Goal: Task Accomplishment & Management: Use online tool/utility

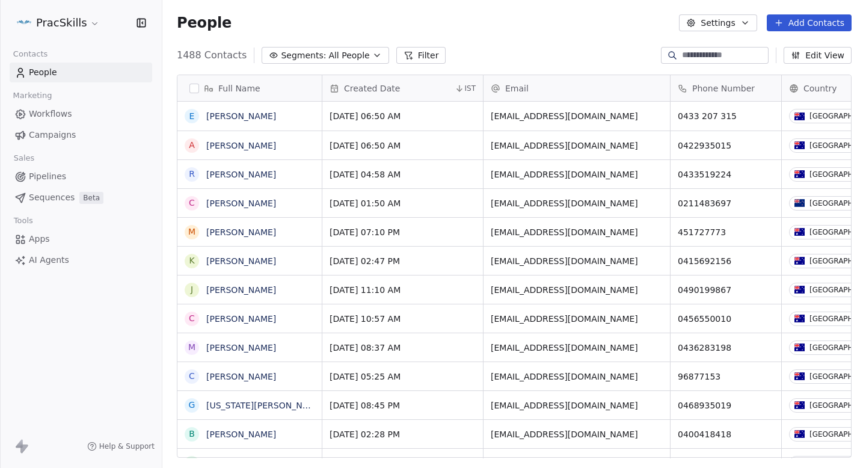
scroll to position [412, 704]
click at [48, 124] on div "Workflows Campaigns" at bounding box center [81, 124] width 143 height 41
click at [60, 16] on html "PracSkills Contacts People Marketing Workflows Campaigns Sales Pipelines Sequen…" at bounding box center [433, 234] width 866 height 468
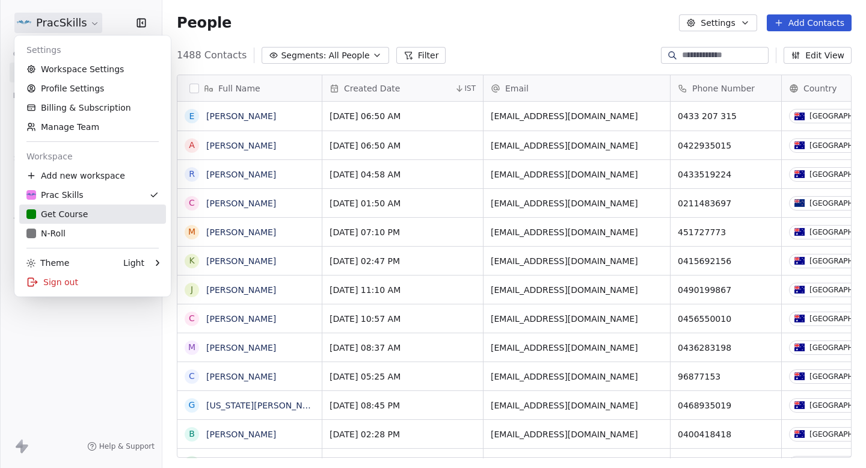
click at [59, 211] on div "Get Course" at bounding box center [56, 214] width 61 height 12
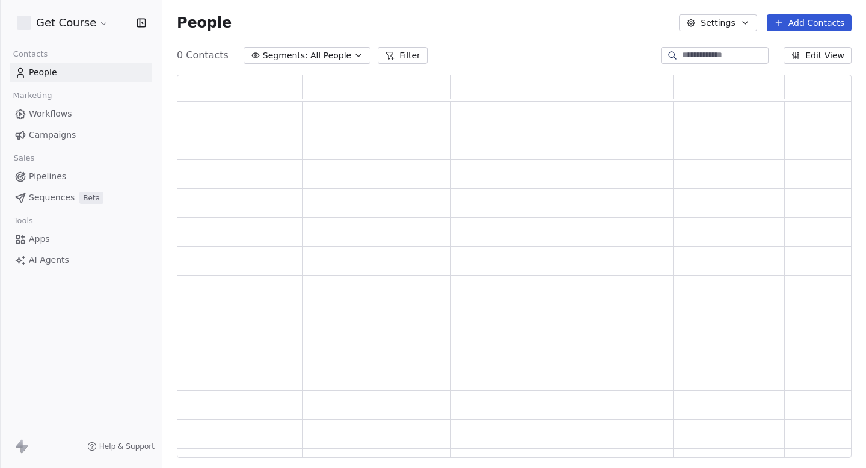
scroll to position [383, 675]
click at [69, 140] on span "Campaigns" at bounding box center [52, 135] width 47 height 13
click at [61, 135] on span "Campaigns" at bounding box center [52, 135] width 47 height 13
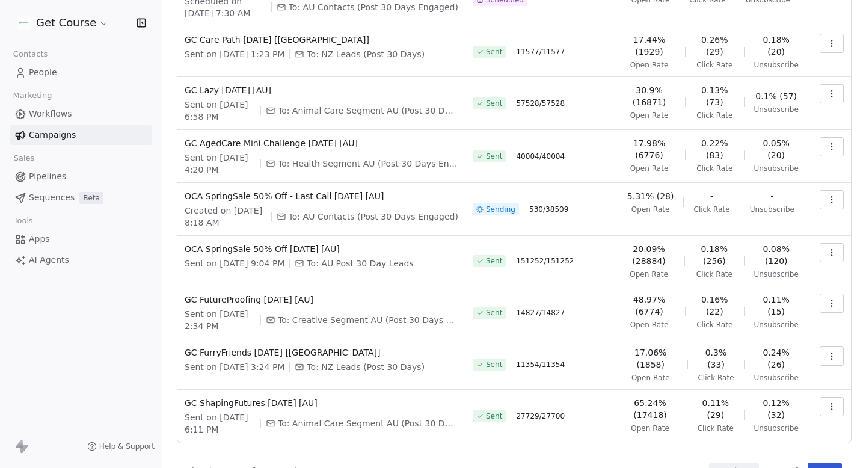
scroll to position [149, 0]
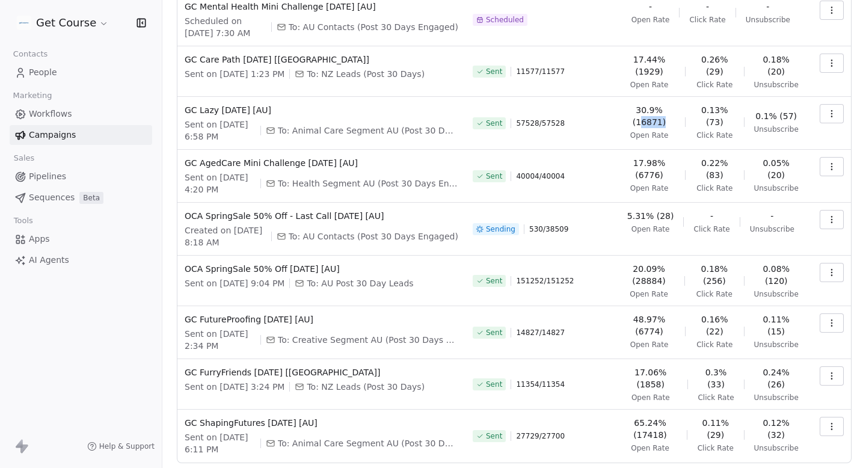
drag, startPoint x: 643, startPoint y: 122, endPoint x: 666, endPoint y: 122, distance: 22.9
click at [666, 122] on span "30.9% (16871)" at bounding box center [649, 116] width 52 height 24
click at [702, 137] on span "Click Rate" at bounding box center [715, 136] width 36 height 10
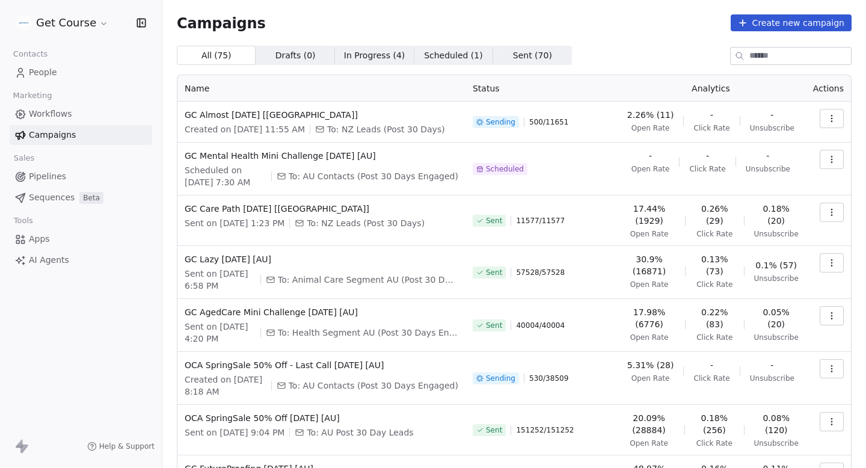
scroll to position [195, 0]
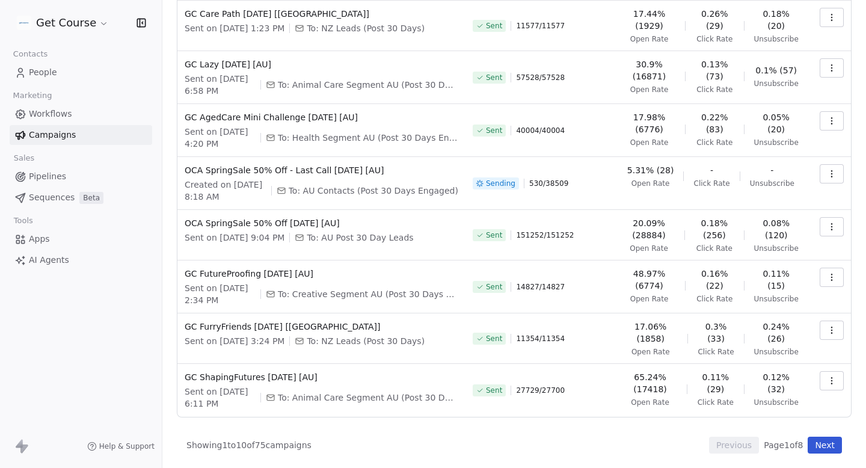
click at [822, 445] on button "Next" at bounding box center [825, 445] width 34 height 17
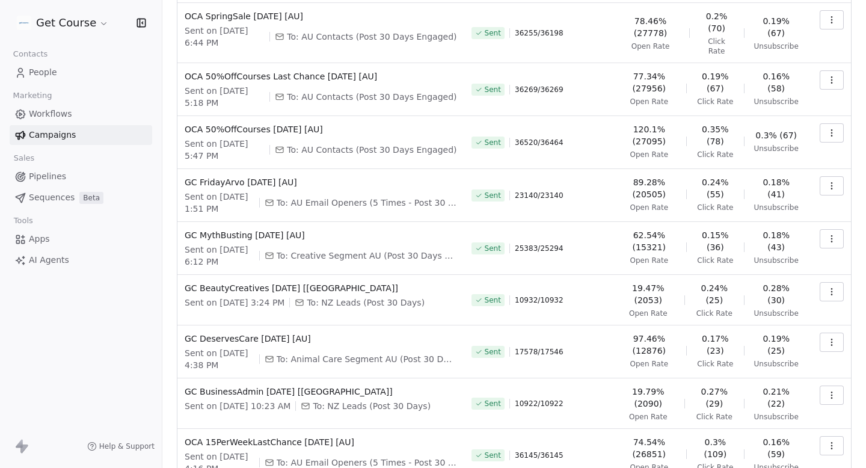
scroll to position [0, 0]
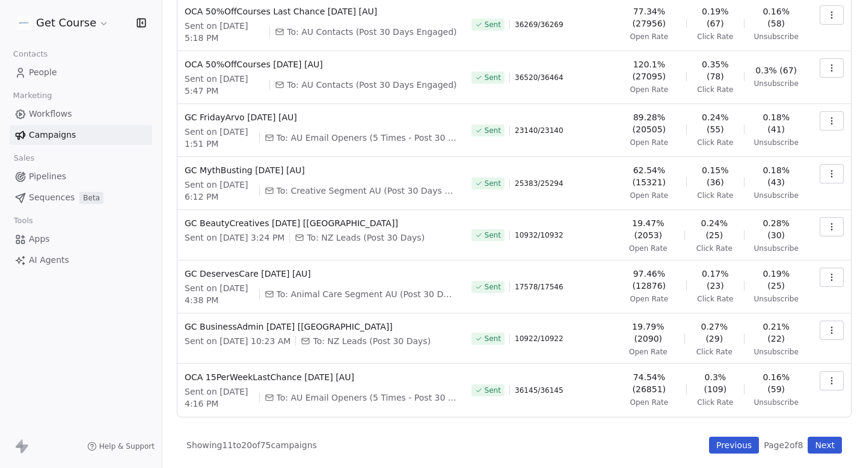
click at [736, 452] on button "Previous" at bounding box center [734, 445] width 50 height 17
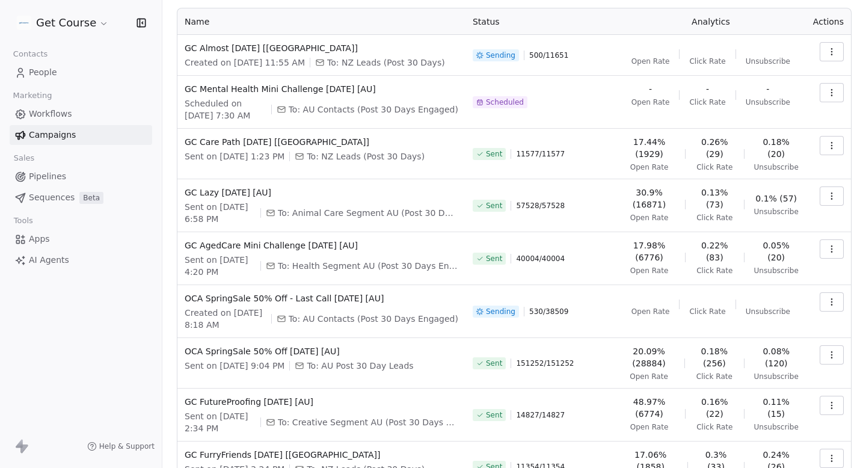
scroll to position [70, 0]
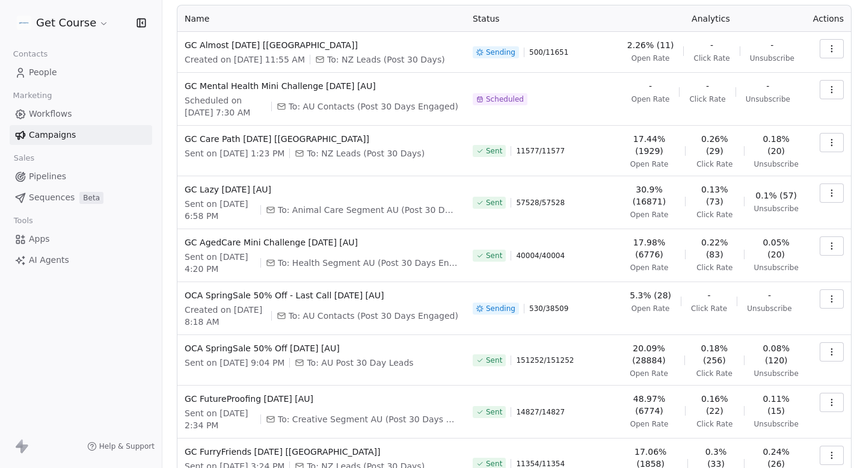
click at [63, 14] on html "Get Course Contacts People Marketing Workflows Campaigns Sales Pipelines Sequen…" at bounding box center [433, 234] width 866 height 468
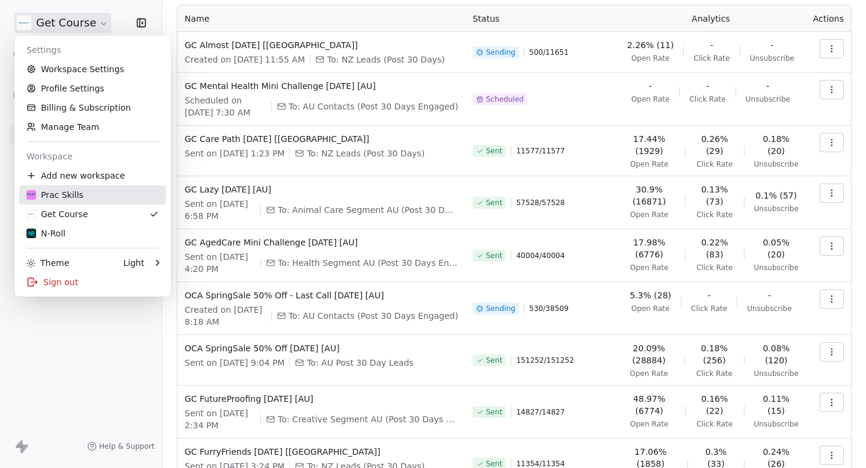
click at [111, 194] on div "Prac Skills" at bounding box center [92, 195] width 132 height 12
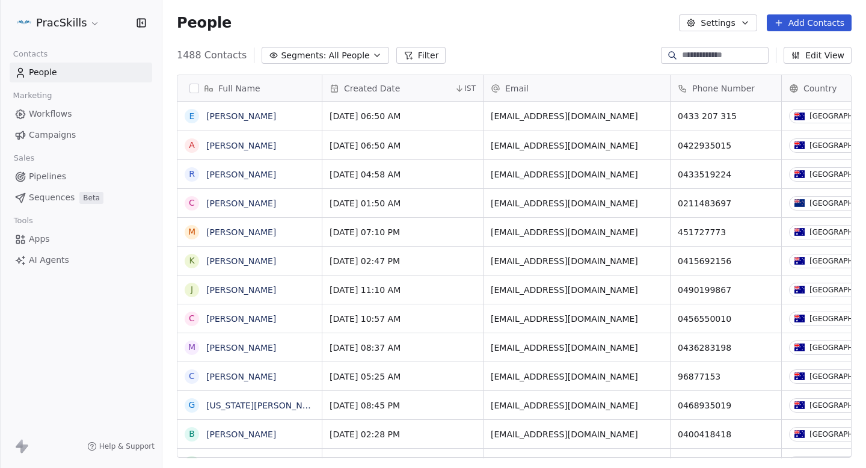
scroll to position [412, 704]
click at [74, 133] on link "Campaigns" at bounding box center [81, 135] width 143 height 20
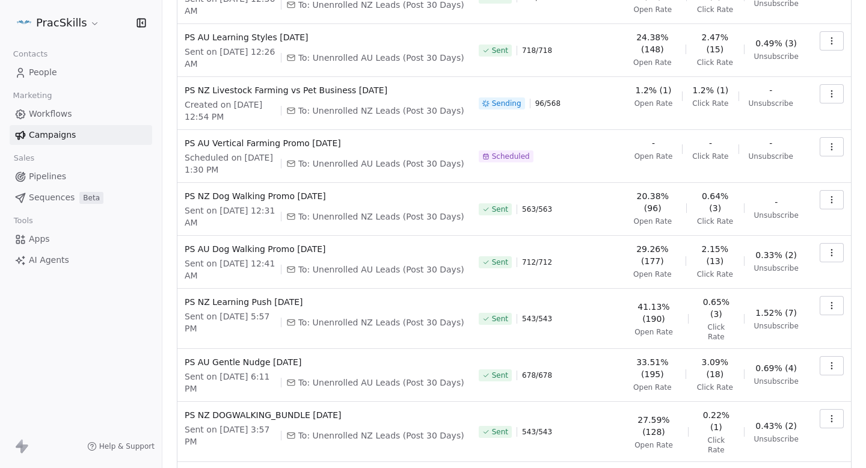
scroll to position [214, 0]
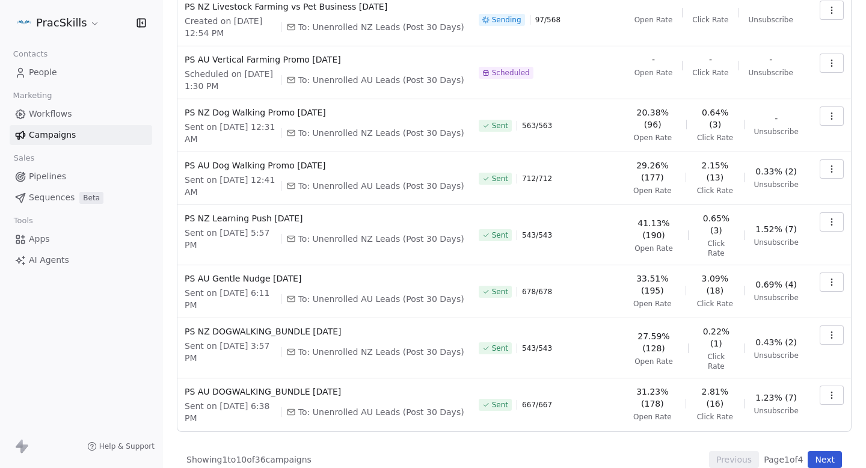
click at [72, 23] on html "PracSkills Contacts People Marketing Workflows Campaigns Sales Pipelines Sequen…" at bounding box center [433, 234] width 866 height 468
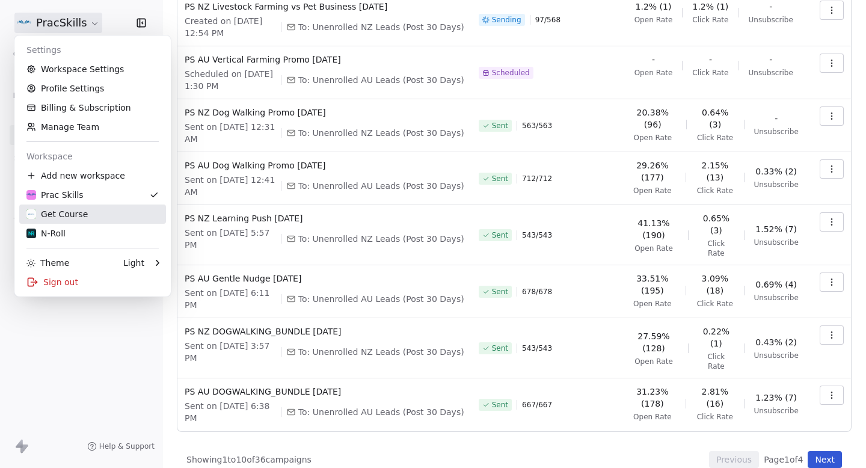
click at [82, 219] on div "Get Course" at bounding box center [56, 214] width 61 height 12
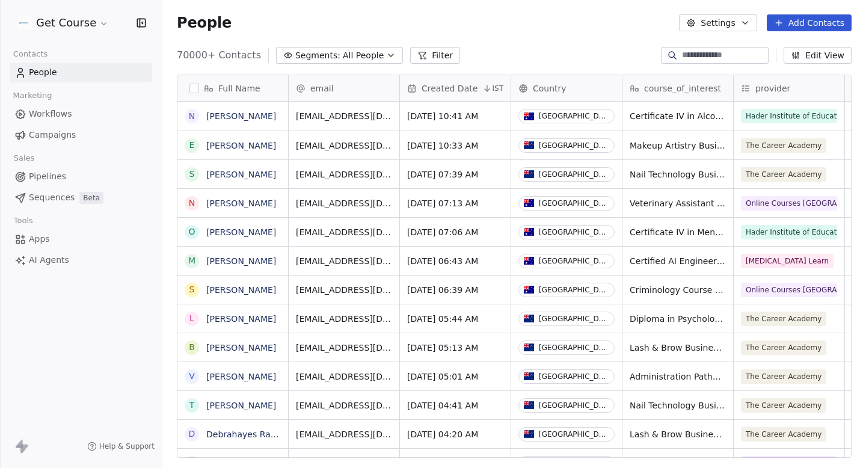
scroll to position [412, 704]
click at [58, 25] on html "Get Course Contacts People Marketing Workflows Campaigns Sales Pipelines Sequen…" at bounding box center [433, 234] width 866 height 468
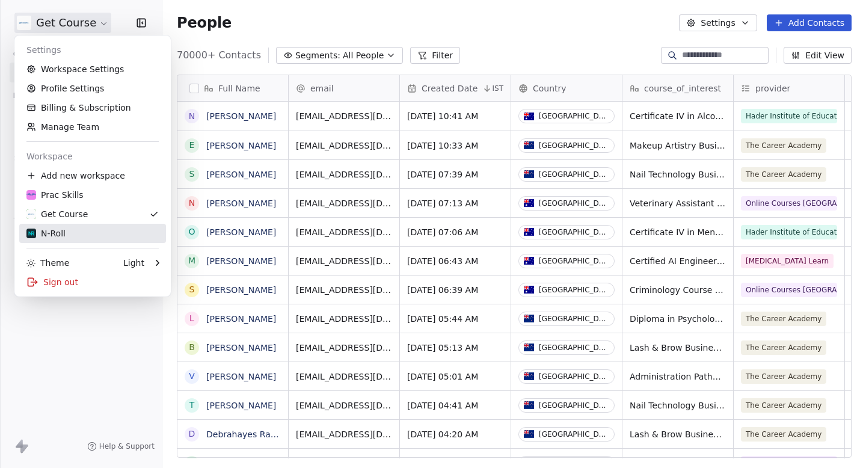
click at [64, 239] on div "N-Roll" at bounding box center [45, 233] width 39 height 12
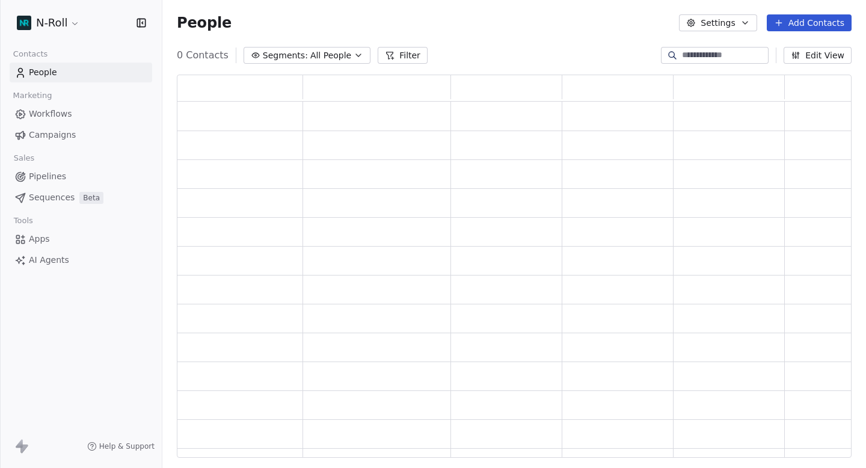
scroll to position [383, 675]
click at [77, 138] on link "Campaigns" at bounding box center [81, 135] width 143 height 20
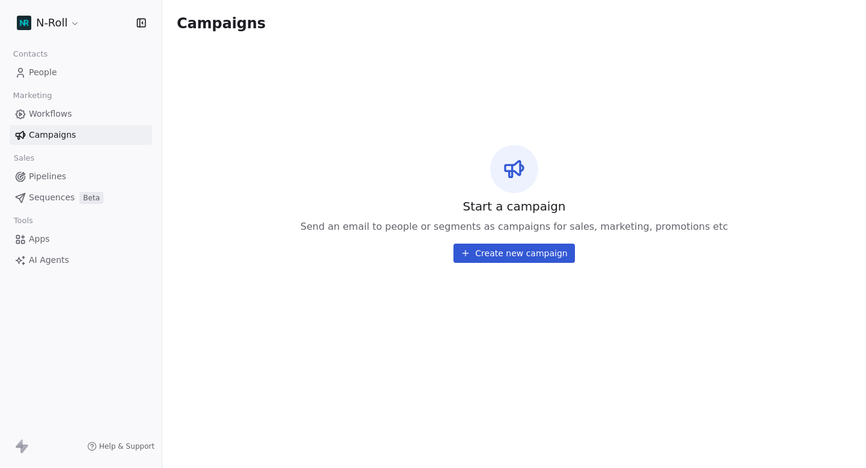
click at [52, 39] on div "N-Roll" at bounding box center [81, 23] width 162 height 46
click at [53, 31] on html "N-Roll Contacts People Marketing Workflows Campaigns Sales Pipelines Sequences …" at bounding box center [433, 234] width 866 height 468
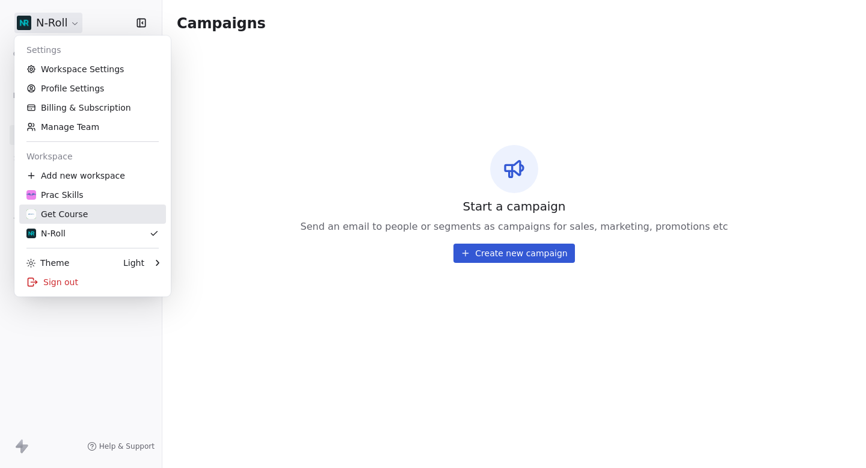
click at [72, 220] on link "Get Course" at bounding box center [92, 214] width 147 height 19
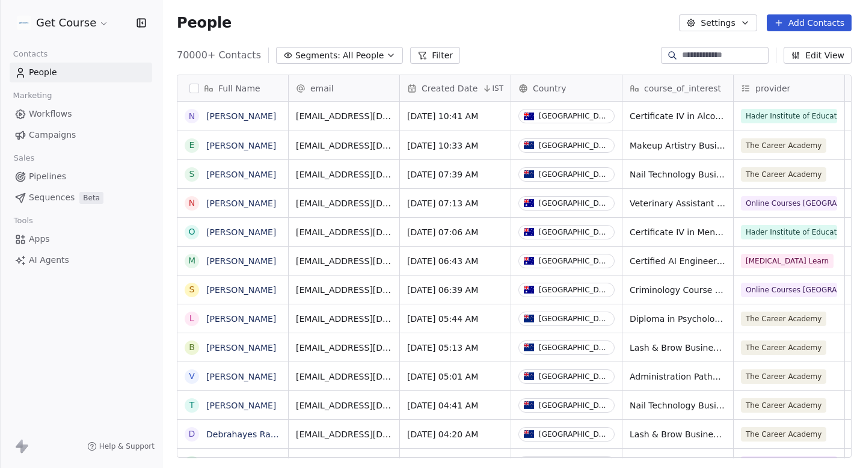
scroll to position [412, 704]
click at [49, 129] on span "Campaigns" at bounding box center [52, 135] width 47 height 13
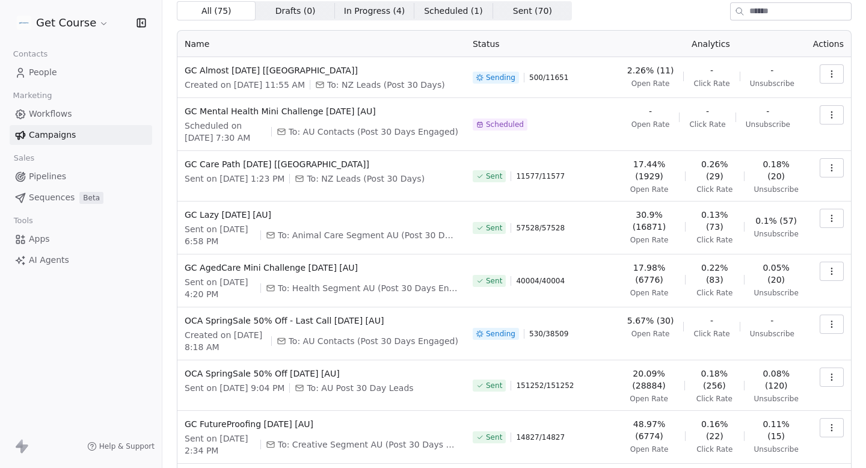
scroll to position [46, 0]
click at [280, 66] on span "GC Almost [DATE] [[GEOGRAPHIC_DATA]]" at bounding box center [322, 69] width 274 height 12
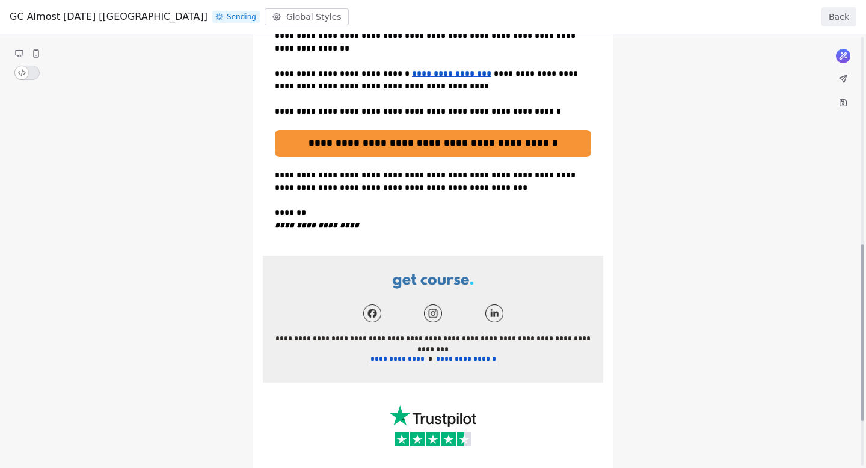
scroll to position [513, 0]
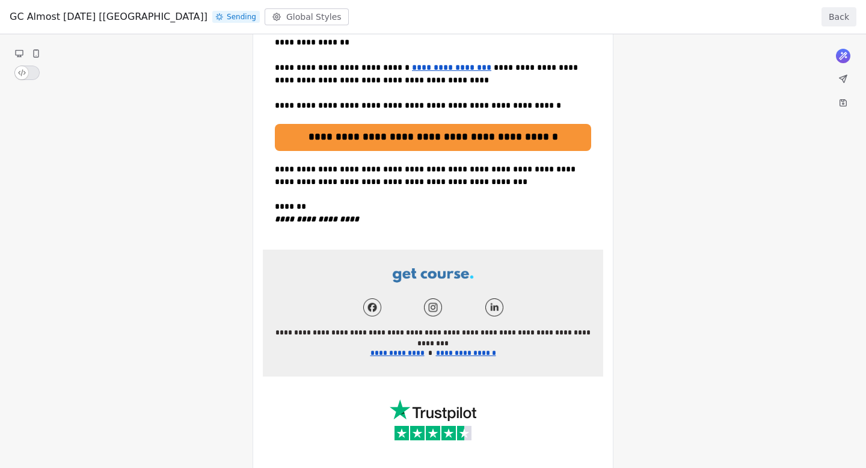
drag, startPoint x: 375, startPoint y: 137, endPoint x: 597, endPoint y: 137, distance: 222.6
click at [597, 137] on div "**********" at bounding box center [433, 22] width 866 height 1003
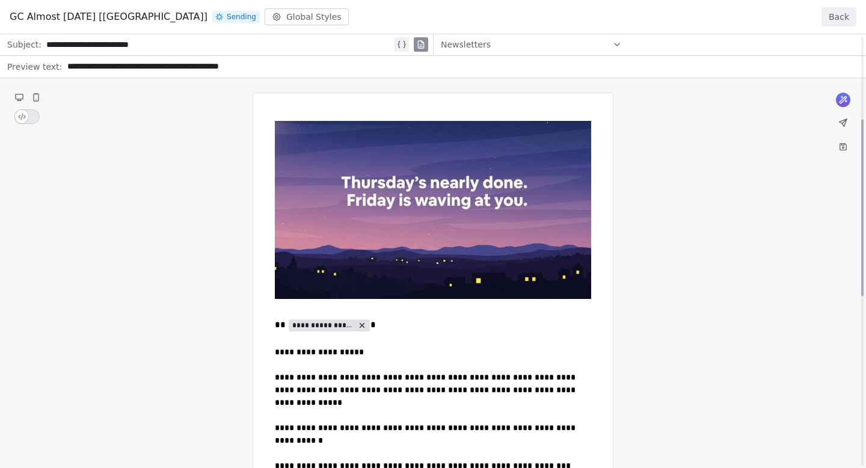
scroll to position [0, 0]
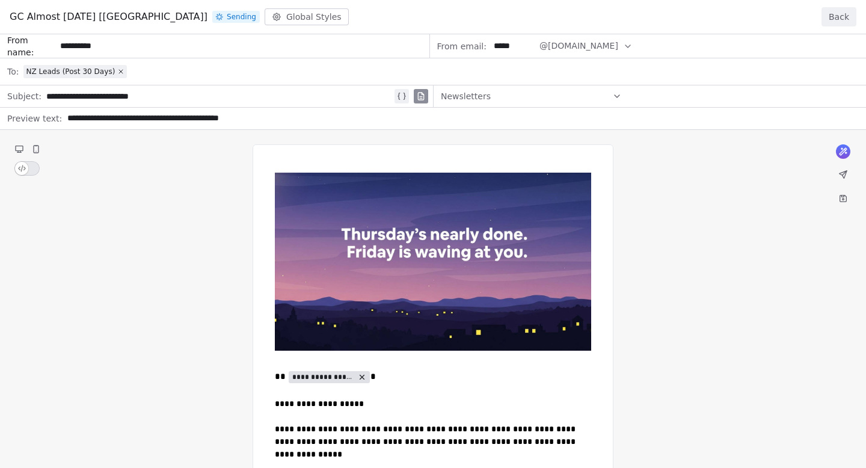
click at [838, 22] on button "Back" at bounding box center [839, 16] width 35 height 19
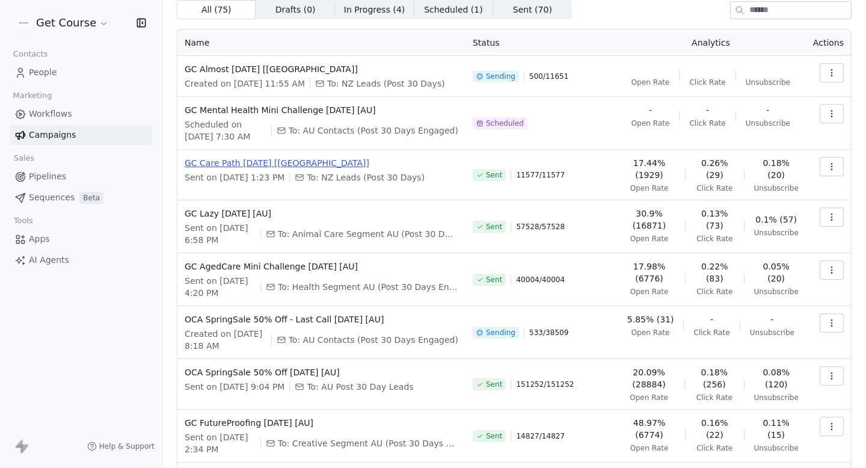
click at [262, 157] on span "GC Care Path [DATE] [[GEOGRAPHIC_DATA]]" at bounding box center [322, 163] width 274 height 12
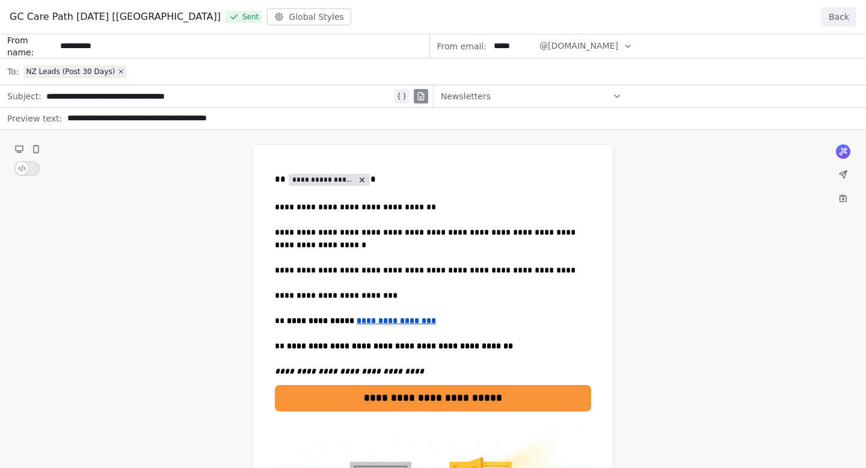
click at [836, 17] on button "Back" at bounding box center [839, 16] width 35 height 19
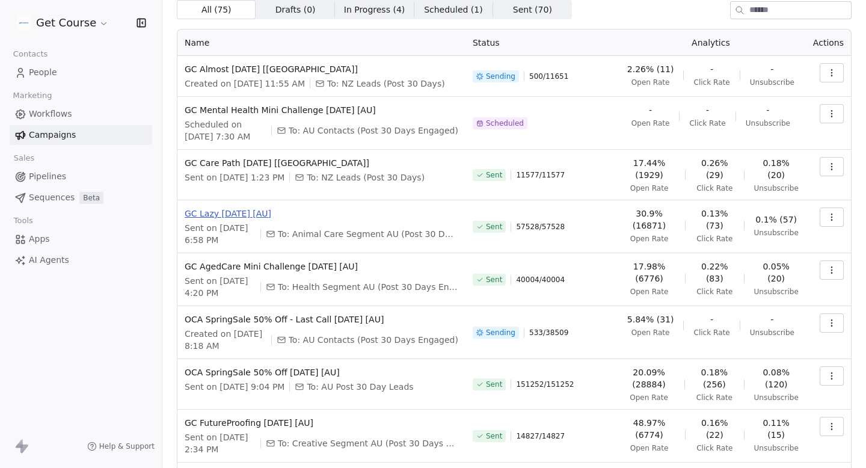
click at [299, 212] on span "GC Lazy [DATE] [AU]" at bounding box center [322, 214] width 274 height 12
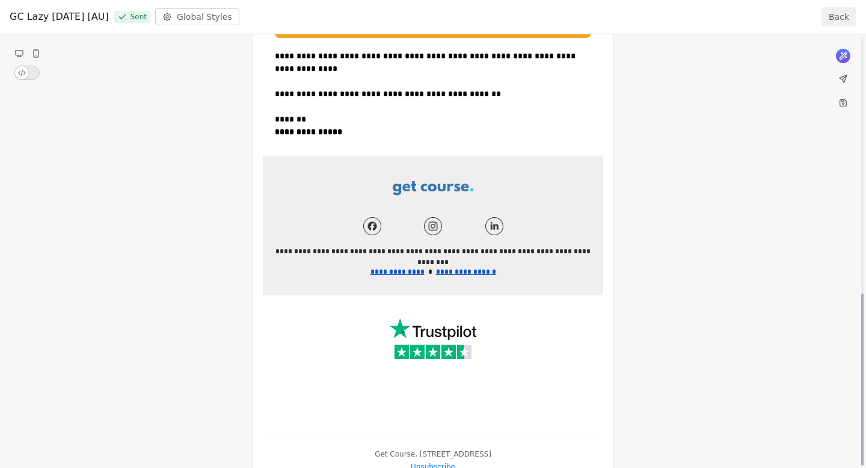
scroll to position [647, 0]
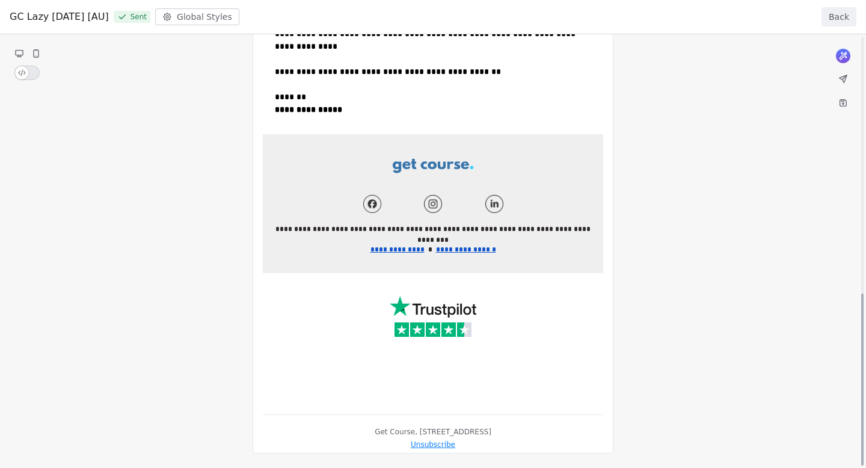
click at [833, 22] on button "Back" at bounding box center [839, 16] width 35 height 19
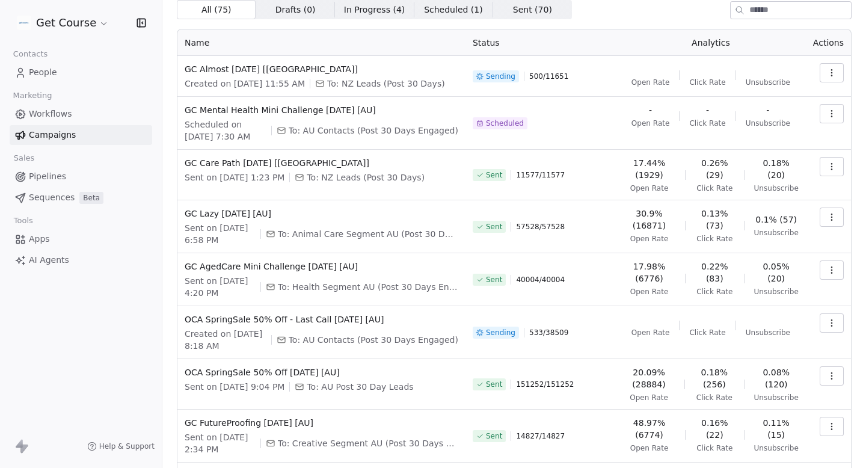
click at [77, 33] on div "Get Course" at bounding box center [81, 23] width 162 height 46
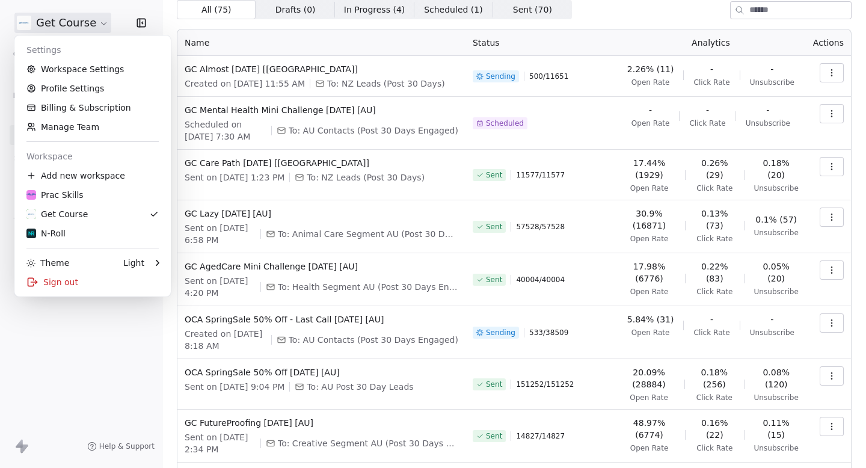
click at [87, 26] on html "Get Course Contacts People Marketing Workflows Campaigns Sales Pipelines Sequen…" at bounding box center [433, 234] width 866 height 468
click at [76, 64] on link "Workspace Settings" at bounding box center [92, 69] width 147 height 19
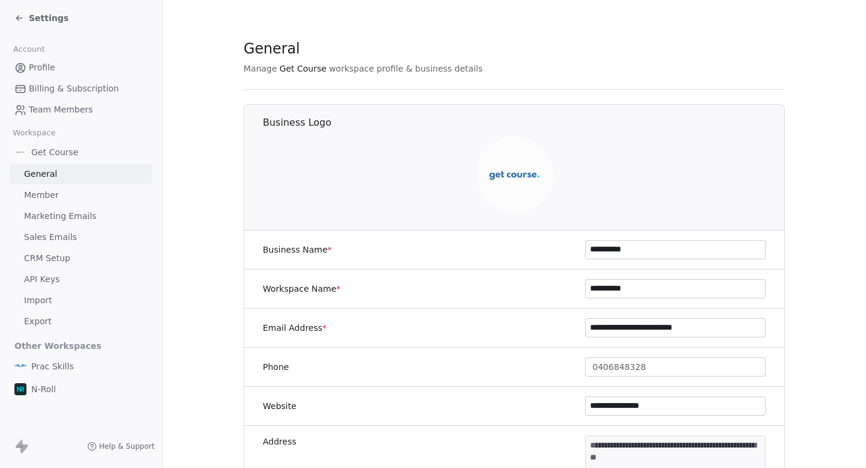
click at [75, 215] on span "Marketing Emails" at bounding box center [60, 216] width 72 height 13
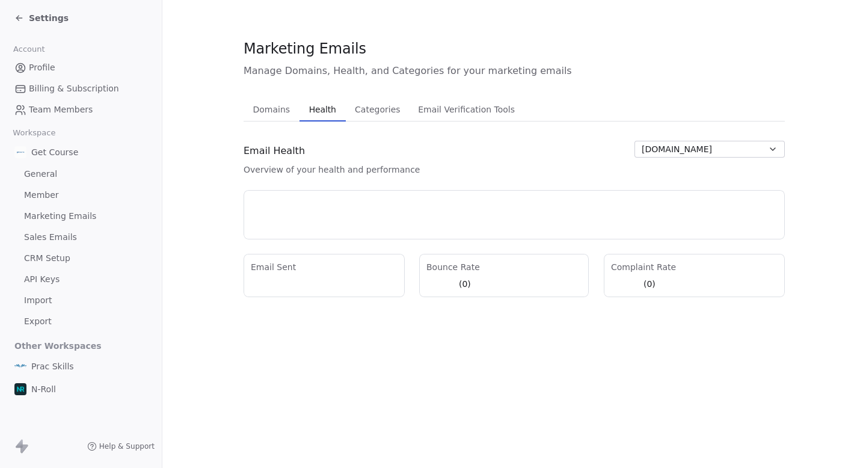
click at [321, 105] on span "Health" at bounding box center [322, 109] width 37 height 17
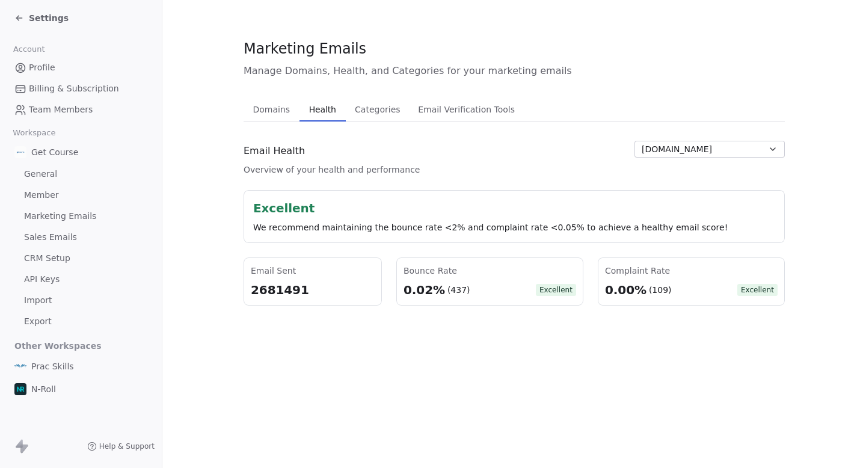
click at [277, 111] on span "Domains" at bounding box center [271, 109] width 47 height 17
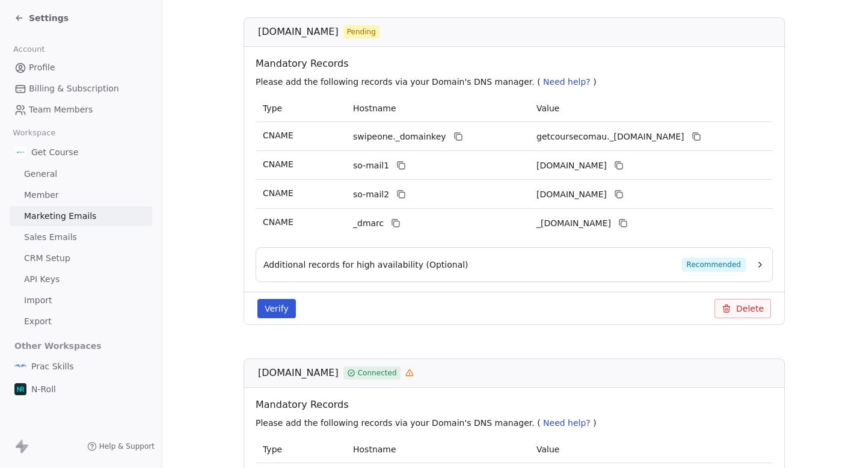
scroll to position [551, 0]
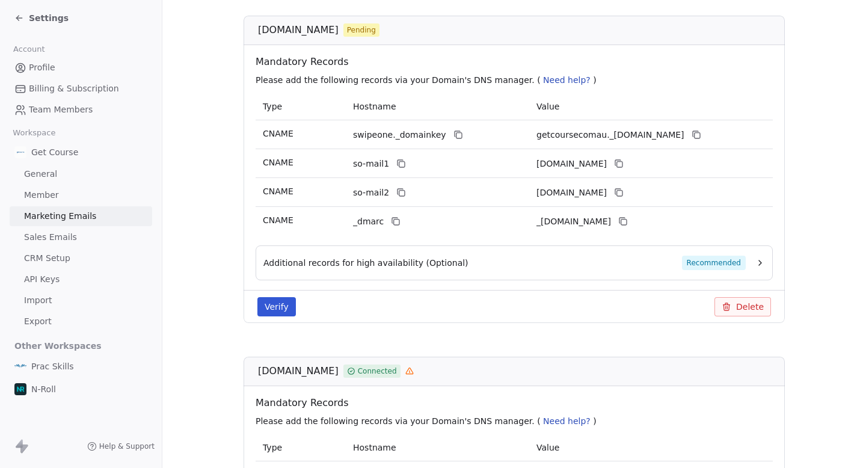
click at [406, 260] on span "Additional records for high availability (Optional)" at bounding box center [366, 263] width 205 height 12
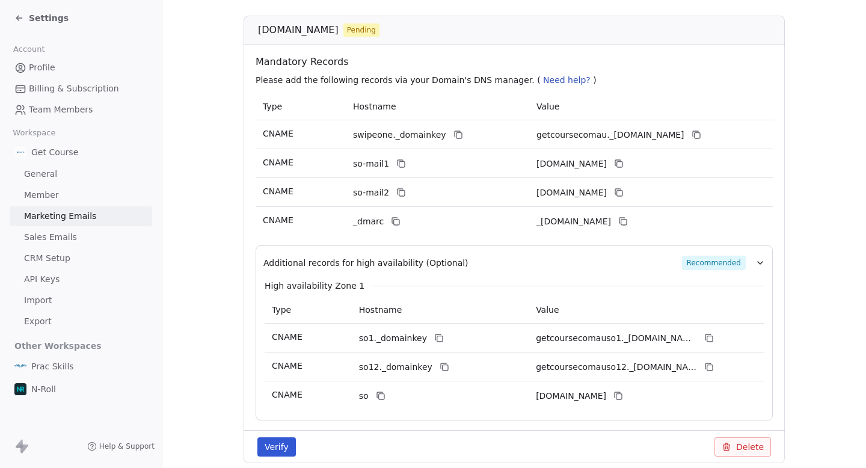
click at [406, 260] on span "Additional records for high availability (Optional)" at bounding box center [366, 263] width 205 height 12
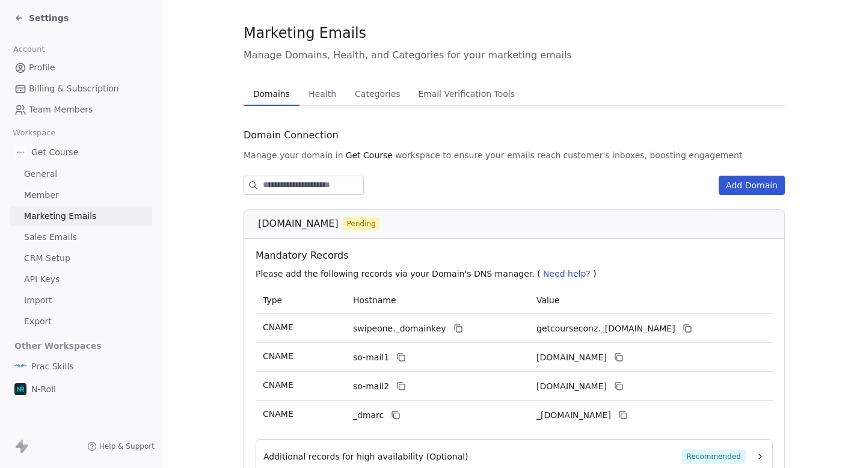
scroll to position [0, 0]
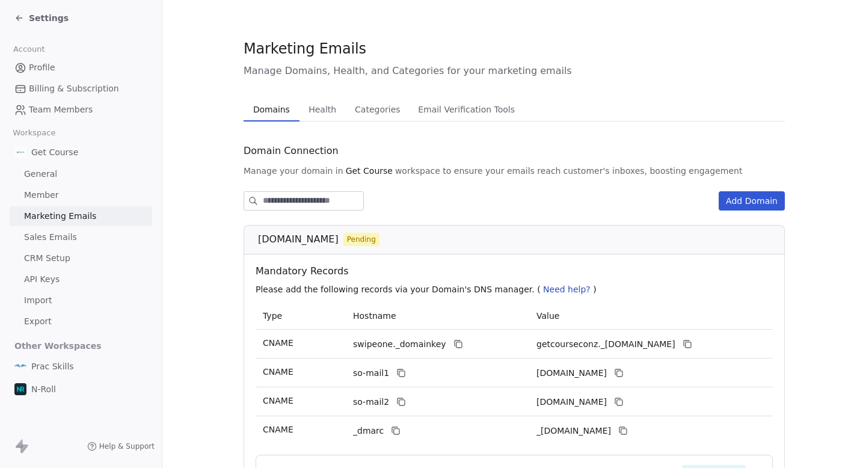
click at [320, 112] on span "Health" at bounding box center [322, 109] width 37 height 17
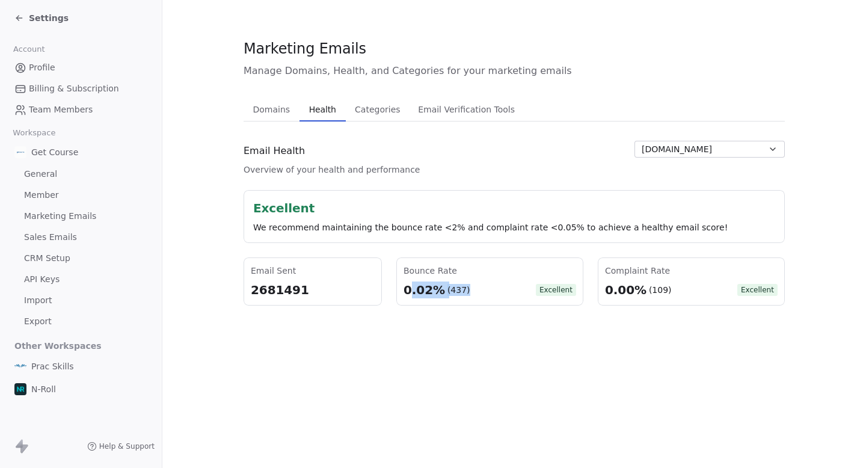
drag, startPoint x: 406, startPoint y: 289, endPoint x: 511, endPoint y: 289, distance: 105.3
click at [511, 289] on div "0.02% (437) Excellent" at bounding box center [490, 290] width 173 height 17
drag, startPoint x: 606, startPoint y: 286, endPoint x: 712, endPoint y: 286, distance: 105.9
click at [712, 286] on div "0.00% (109) Excellent" at bounding box center [691, 290] width 173 height 17
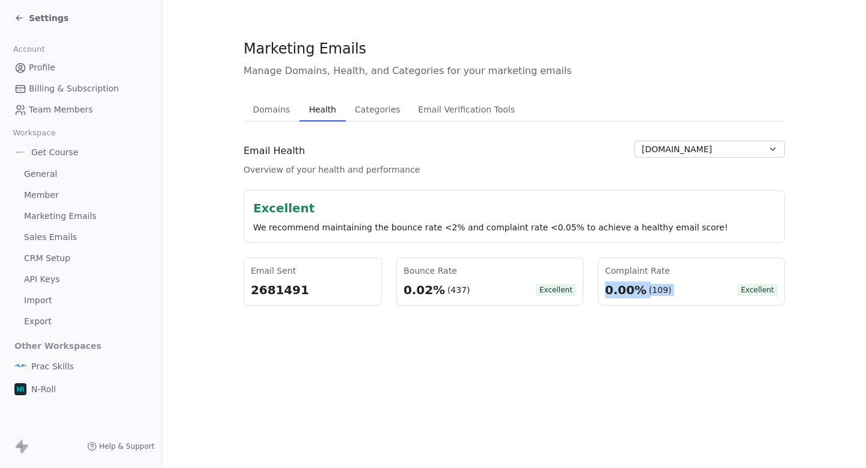
click at [713, 286] on div "0.00% (109) Excellent" at bounding box center [691, 290] width 173 height 17
drag, startPoint x: 260, startPoint y: 289, endPoint x: 277, endPoint y: 291, distance: 17.5
click at [277, 291] on div "2681491" at bounding box center [313, 290] width 124 height 17
click at [449, 292] on div "(437)" at bounding box center [459, 290] width 23 height 12
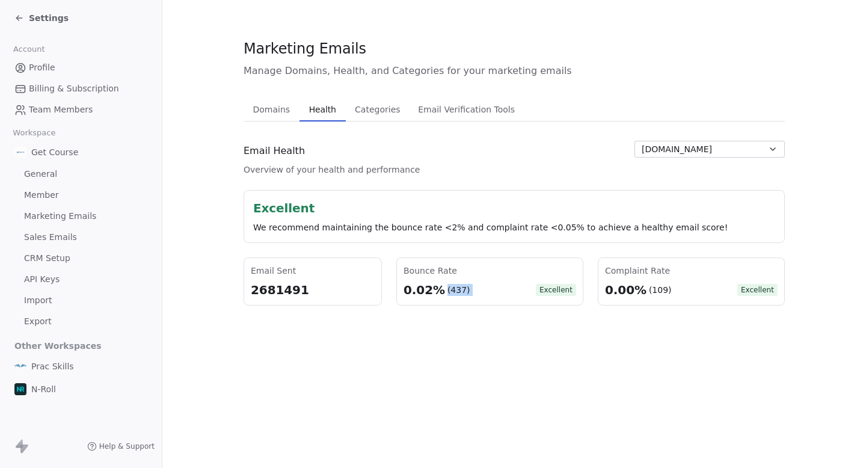
click at [449, 292] on div "(437)" at bounding box center [459, 290] width 23 height 12
click at [475, 239] on div "Excellent We recommend maintaining the bounce rate <2% and complaint rate <0.05…" at bounding box center [514, 216] width 541 height 53
drag, startPoint x: 258, startPoint y: 288, endPoint x: 280, endPoint y: 288, distance: 21.7
click at [280, 288] on div "2681491" at bounding box center [313, 290] width 124 height 17
click at [37, 21] on span "Settings" at bounding box center [49, 18] width 40 height 12
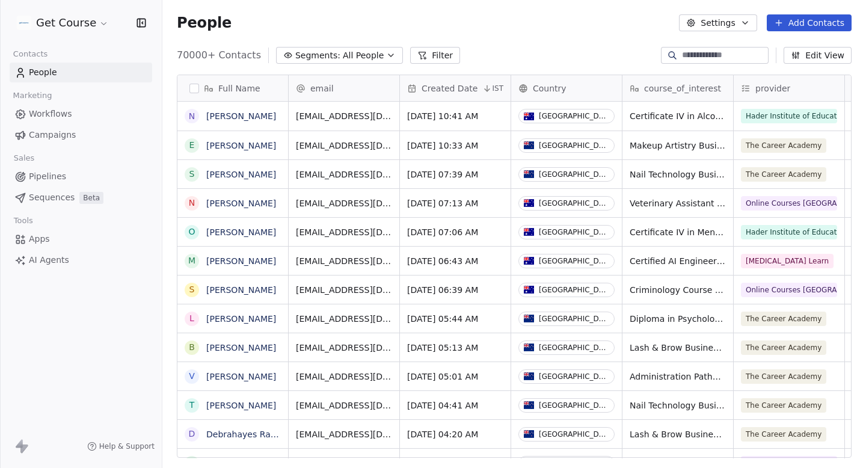
scroll to position [412, 704]
click at [61, 128] on link "Campaigns" at bounding box center [81, 135] width 143 height 20
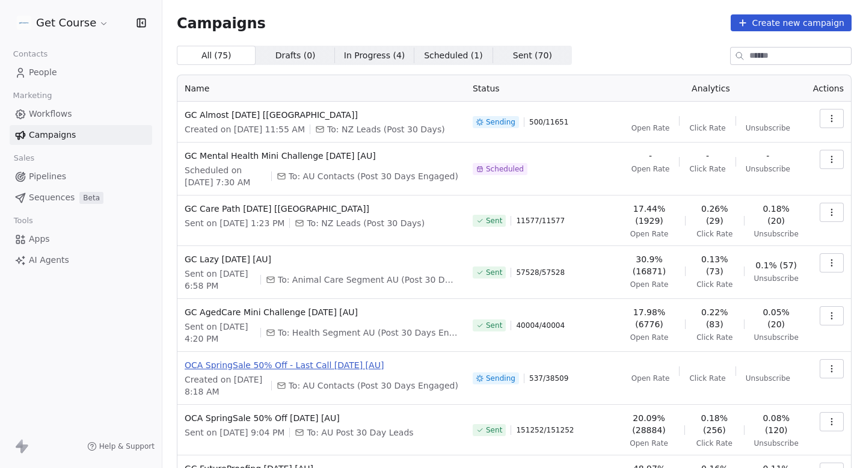
click at [266, 360] on span "OCA SpringSale 50% Off - Last Call [DATE] [AU]" at bounding box center [322, 365] width 274 height 12
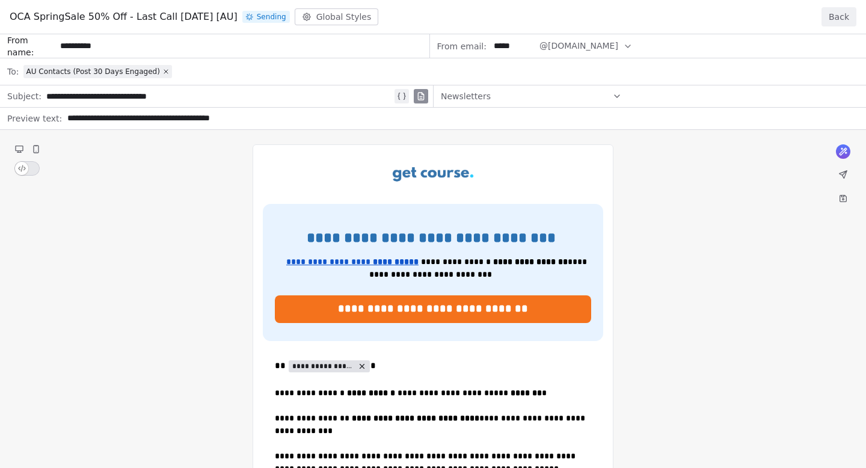
click at [390, 263] on div "**********" at bounding box center [433, 463] width 866 height 859
click at [822, 17] on div "OCA SpringSale 50% Off - Last Call [DATE] [AU] Sending Global Styles Back" at bounding box center [433, 17] width 866 height 34
click at [828, 17] on button "Back" at bounding box center [839, 16] width 35 height 19
